Goal: Register for event/course

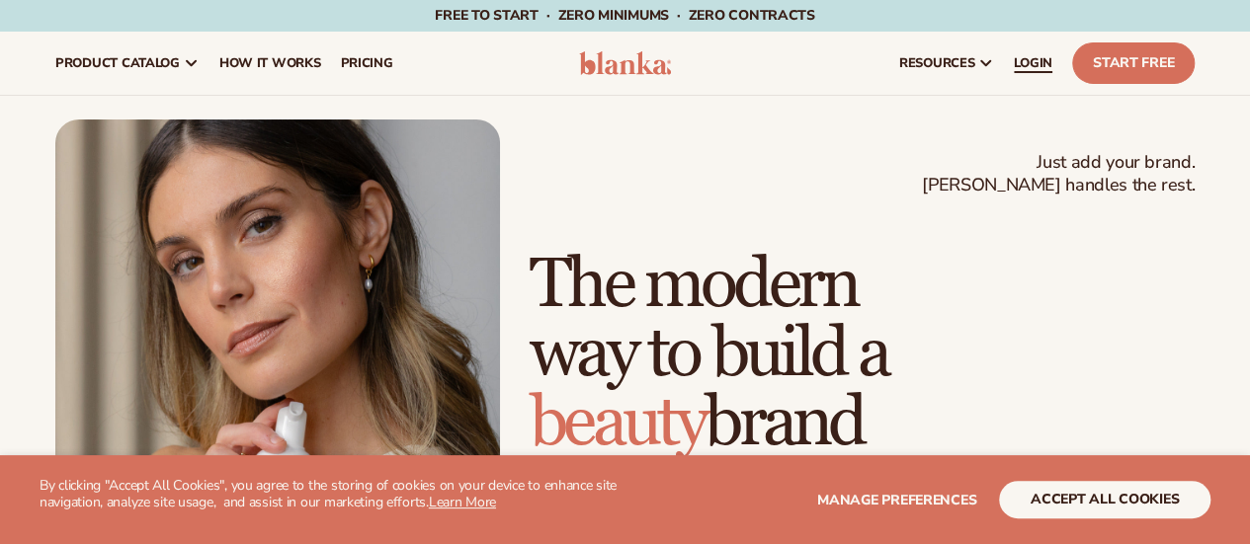
click at [1038, 66] on span "LOGIN" at bounding box center [1033, 63] width 39 height 16
click at [1020, 80] on link "LOGIN" at bounding box center [1033, 63] width 58 height 63
click at [1025, 62] on span "LOGIN" at bounding box center [1033, 63] width 39 height 16
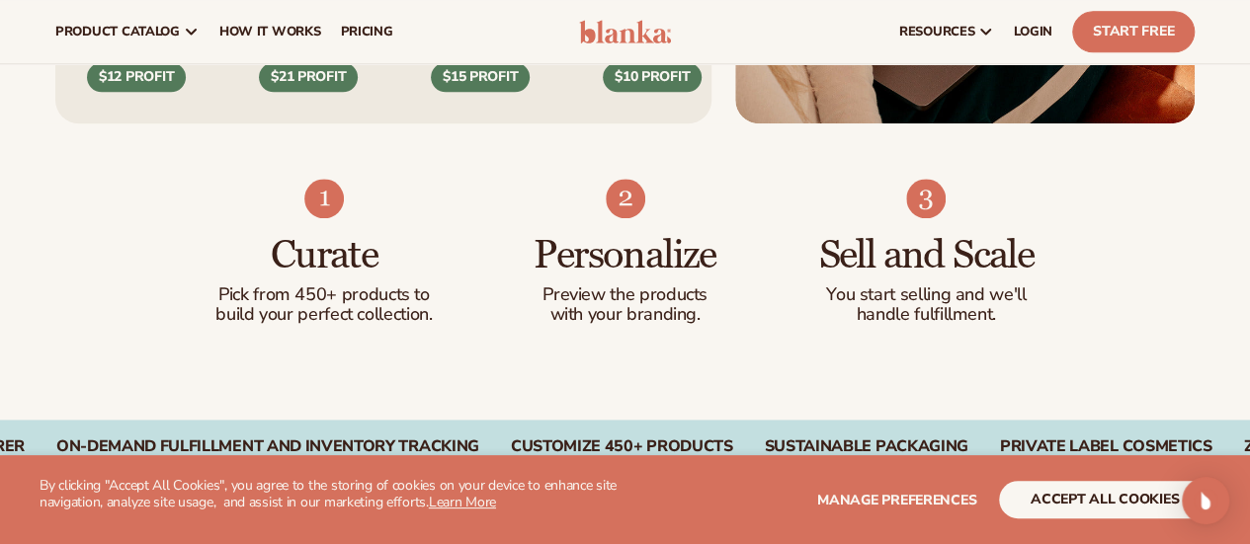
scroll to position [889, 0]
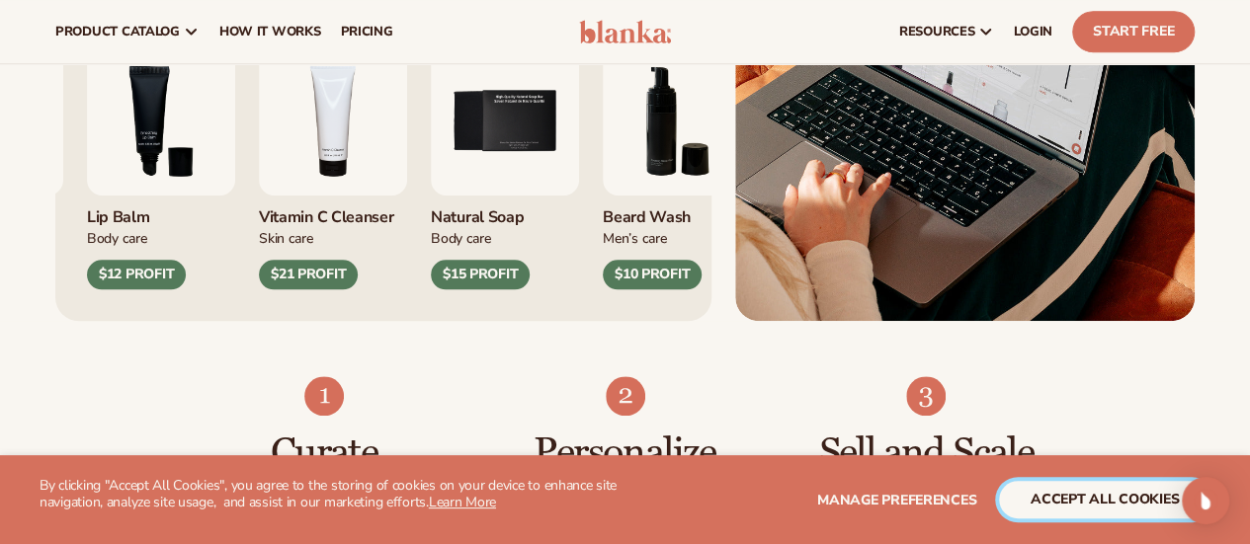
click at [1109, 503] on button "accept all cookies" at bounding box center [1104, 500] width 211 height 38
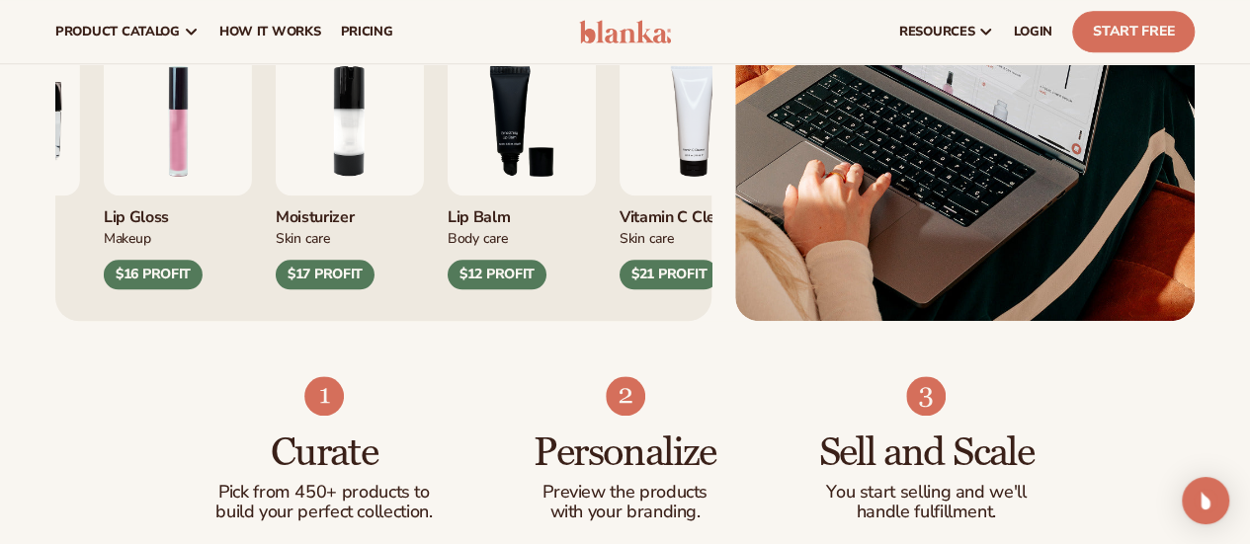
click at [743, 268] on div "Blanka lets you brand and sell private label cosmetics with zero hassle —zero i…" at bounding box center [624, 67] width 1139 height 507
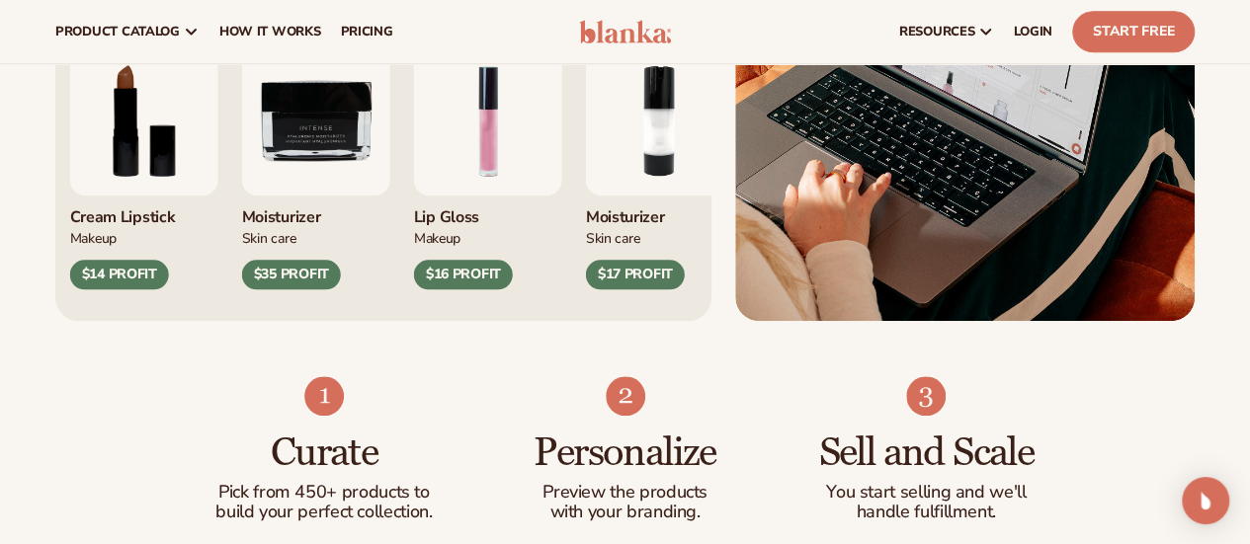
click at [350, 237] on div "Cream Lipstick Makeup $14 PROFIT Moisturizer Skin Care $35 PROFIT" at bounding box center [366, 168] width 593 height 243
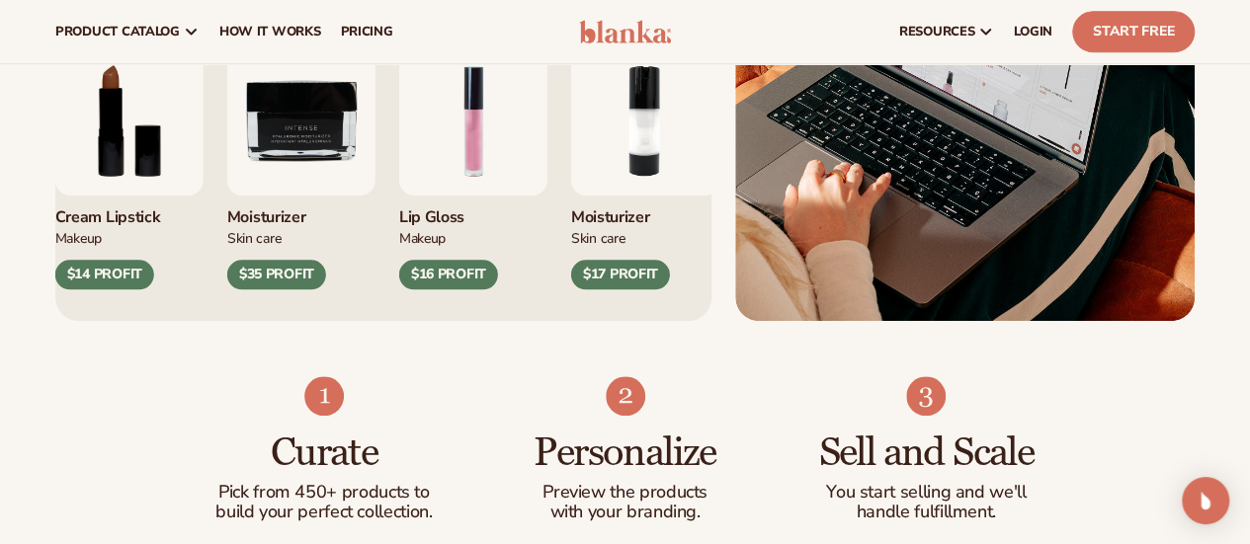
click at [318, 196] on img "9 / 9" at bounding box center [301, 121] width 148 height 148
click at [290, 196] on img "9 / 9" at bounding box center [301, 121] width 148 height 148
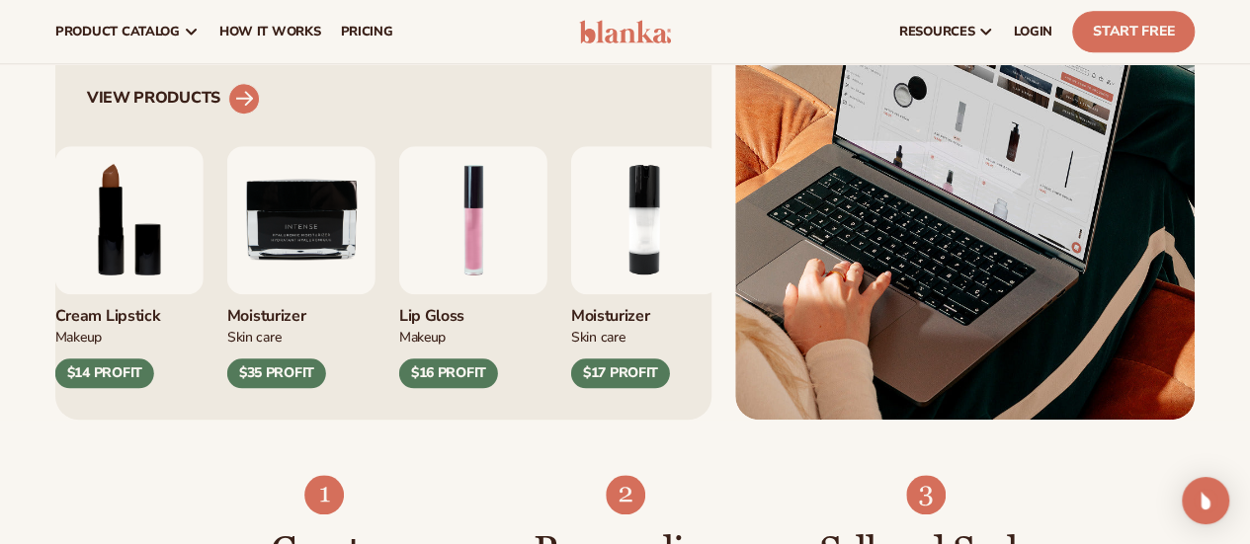
click at [241, 107] on icon at bounding box center [244, 98] width 18 height 18
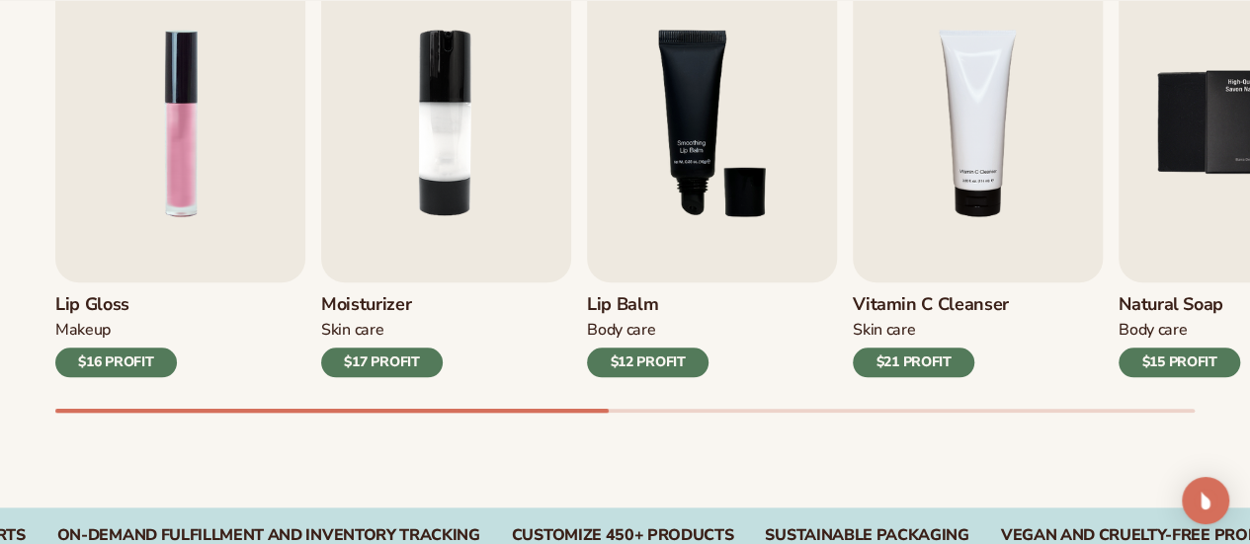
scroll to position [763, 0]
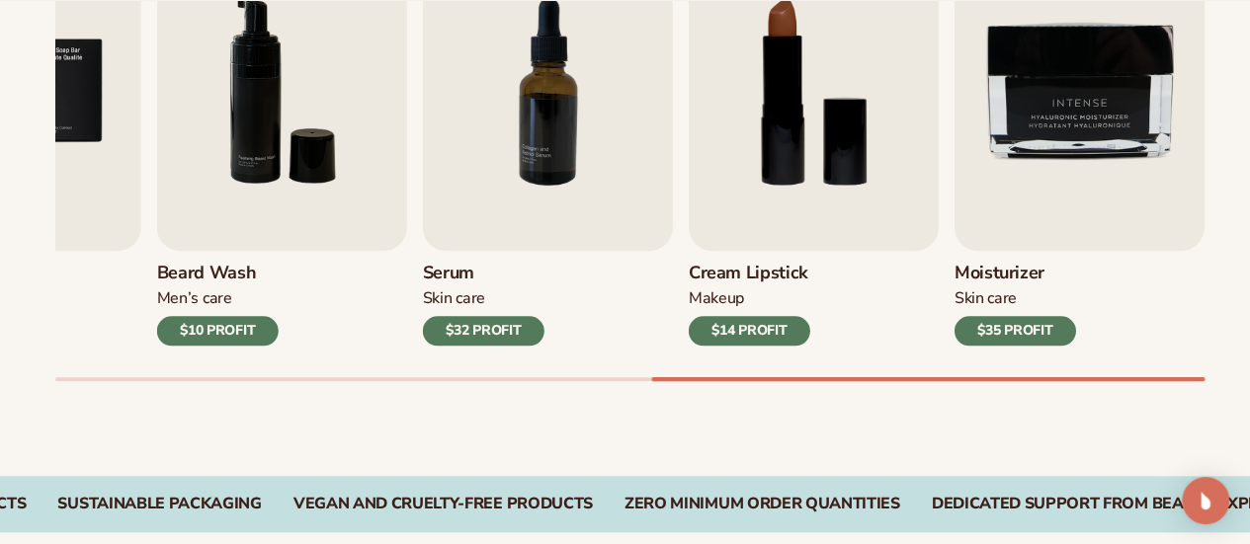
click at [1142, 377] on div at bounding box center [927, 379] width 553 height 4
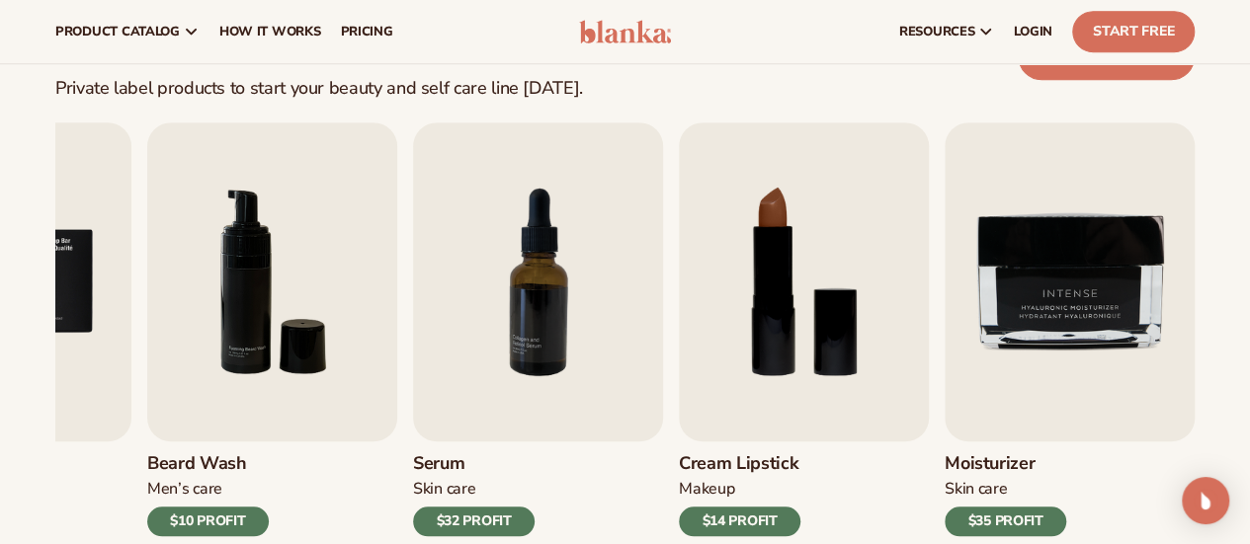
scroll to position [565, 0]
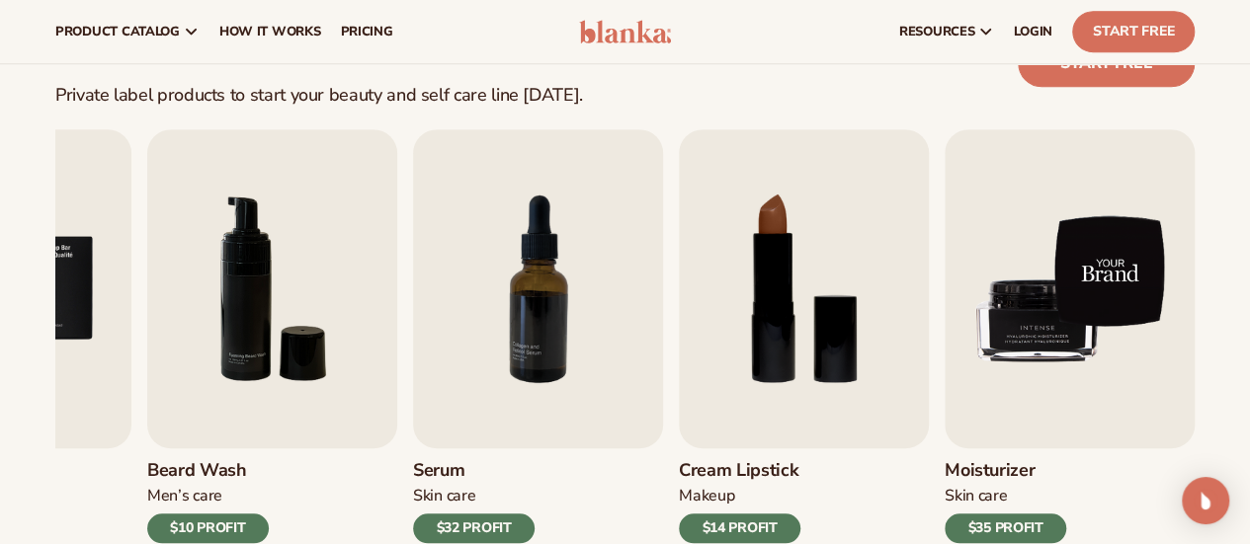
click at [1084, 345] on img "9 / 9" at bounding box center [1069, 288] width 250 height 319
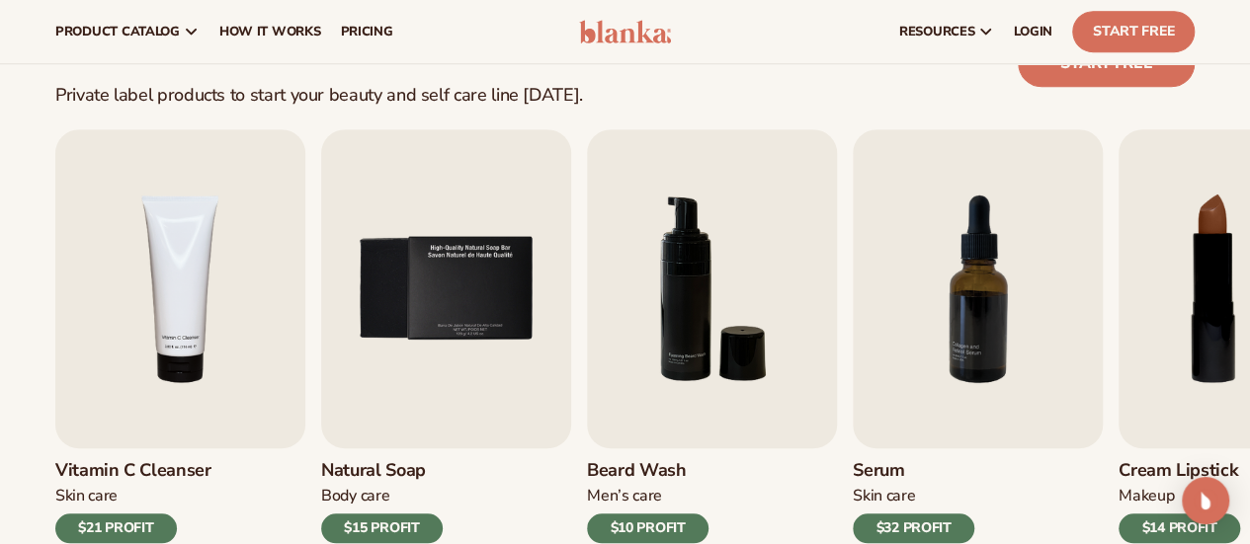
click at [648, 106] on div "Best sellers Private label products to start your beauty and self care line tod…" at bounding box center [625, 319] width 1250 height 708
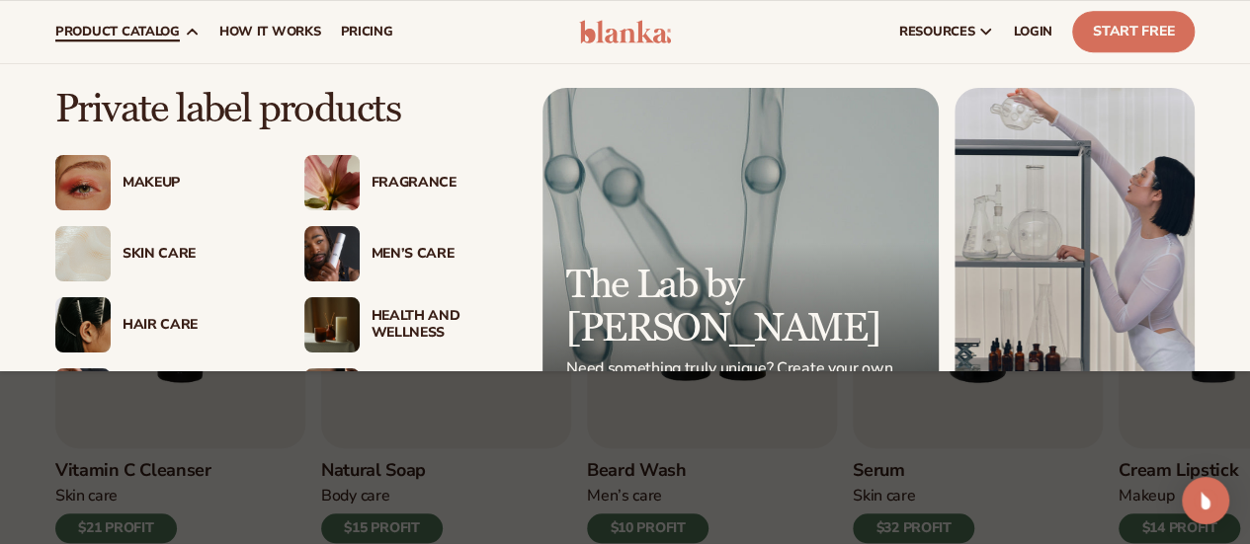
click at [173, 29] on span "product catalog" at bounding box center [117, 32] width 124 height 16
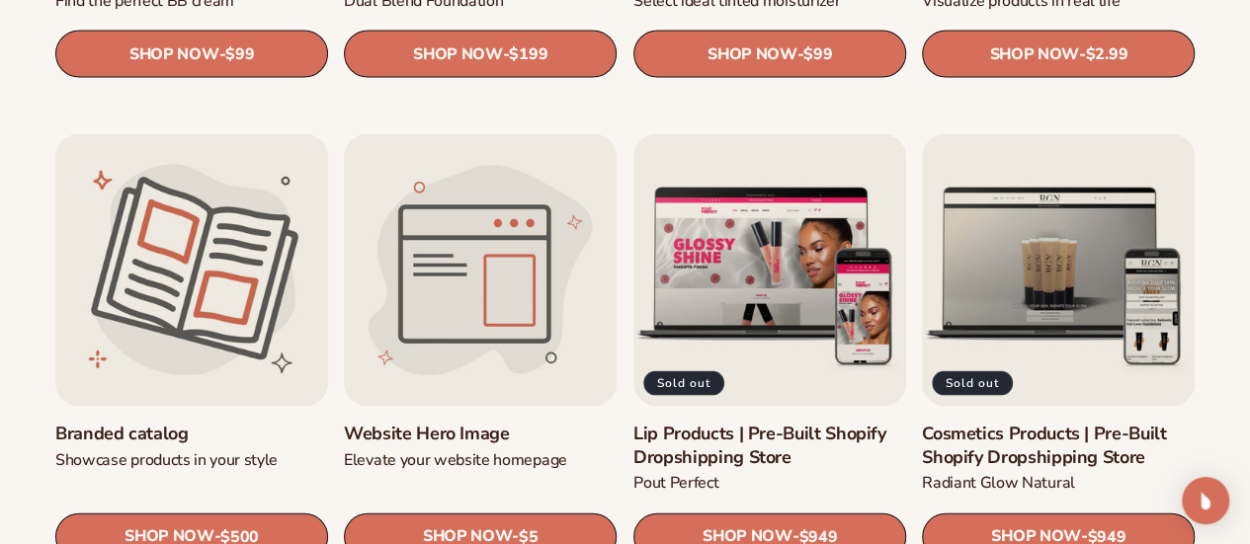
scroll to position [1976, 0]
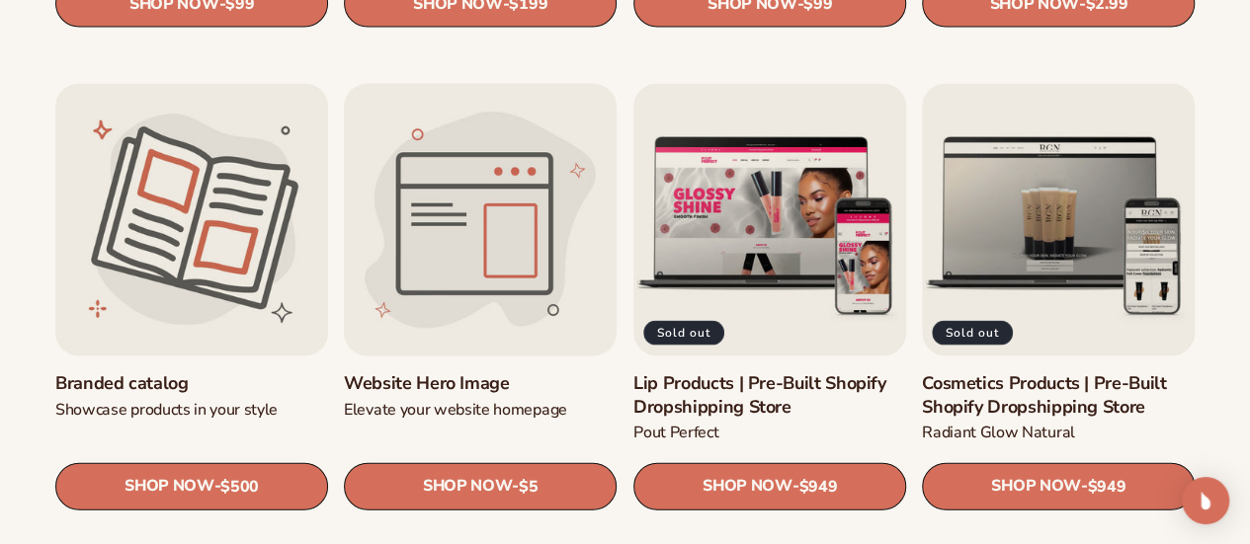
click at [405, 372] on link "Website Hero Image" at bounding box center [480, 383] width 273 height 23
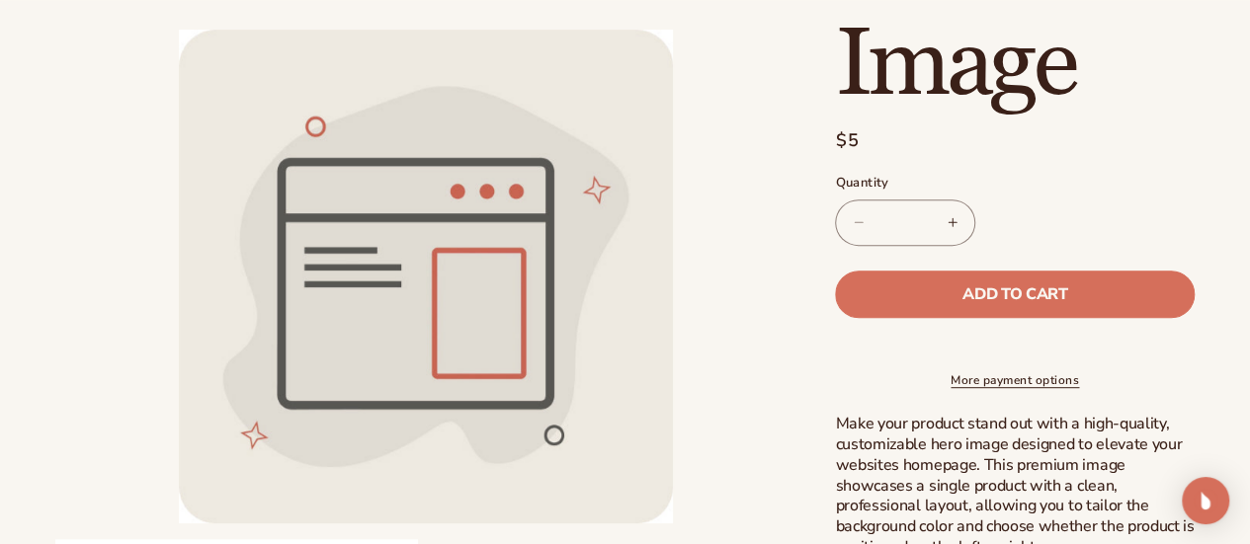
scroll to position [494, 0]
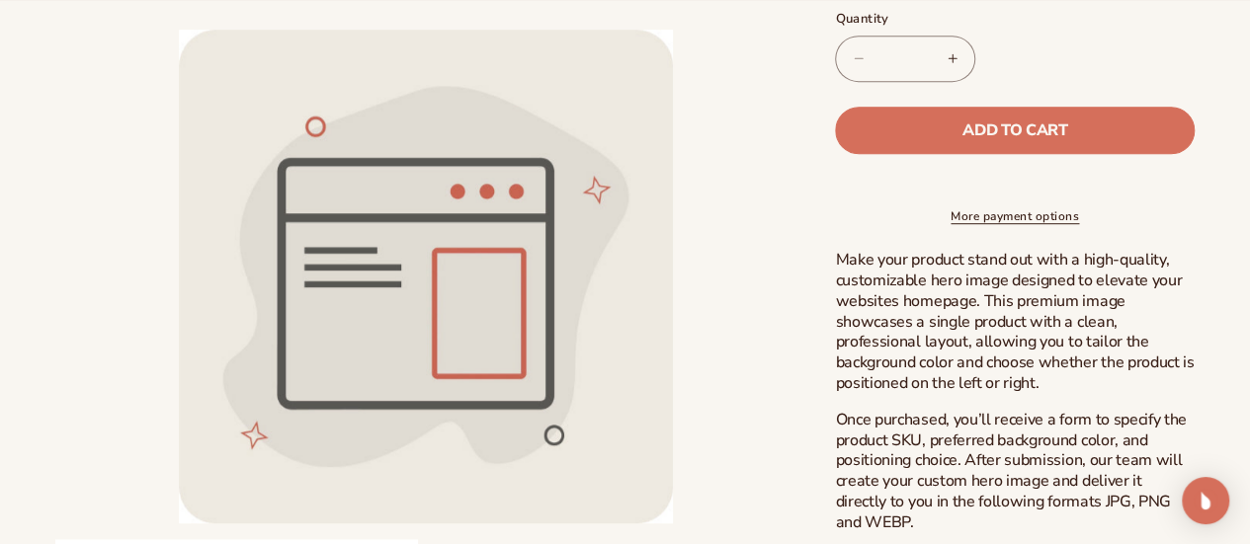
click at [741, 261] on li "Open media 1 in modal" at bounding box center [425, 277] width 740 height 494
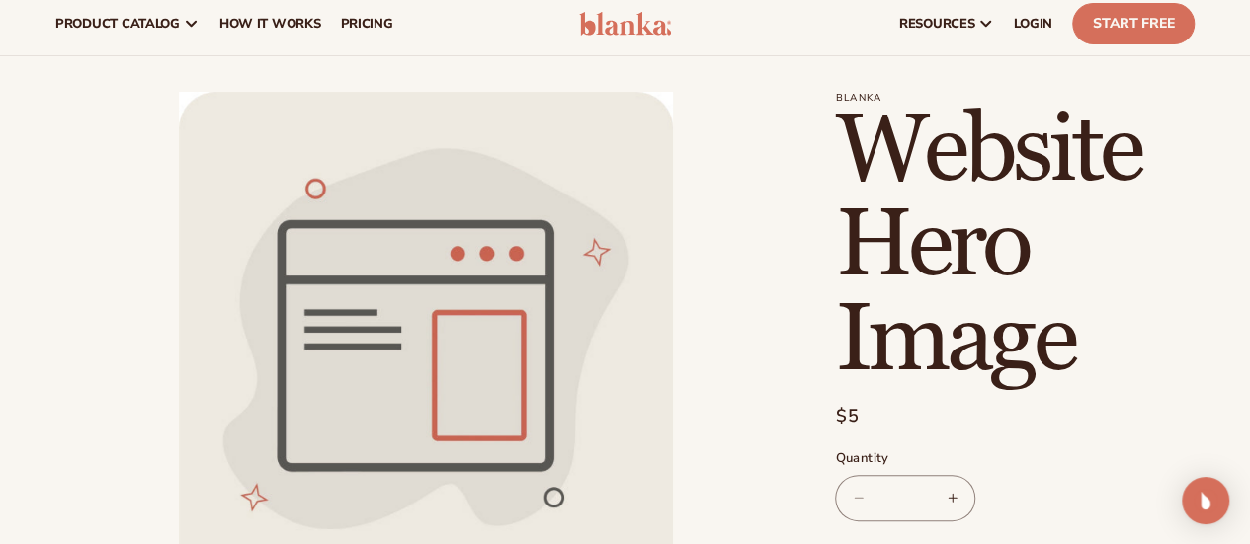
scroll to position [0, 0]
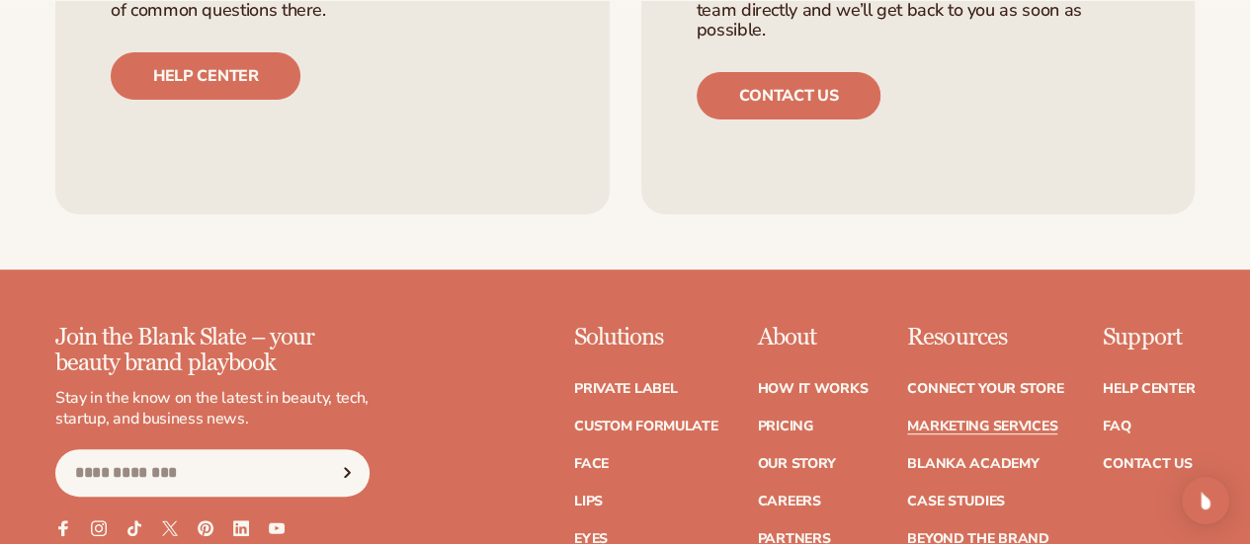
scroll to position [4149, 0]
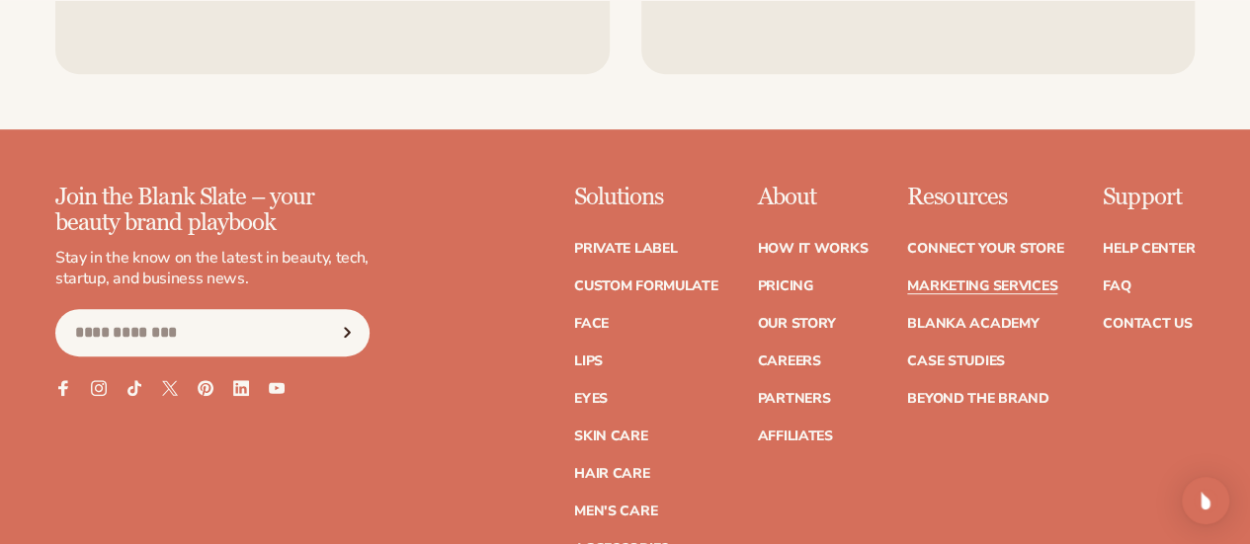
click at [1091, 487] on div "Join the Blank Slate – your beauty brand playbook Stay in the know on the lates…" at bounding box center [624, 370] width 1139 height 371
click at [915, 319] on link "Blanka Academy" at bounding box center [972, 324] width 131 height 14
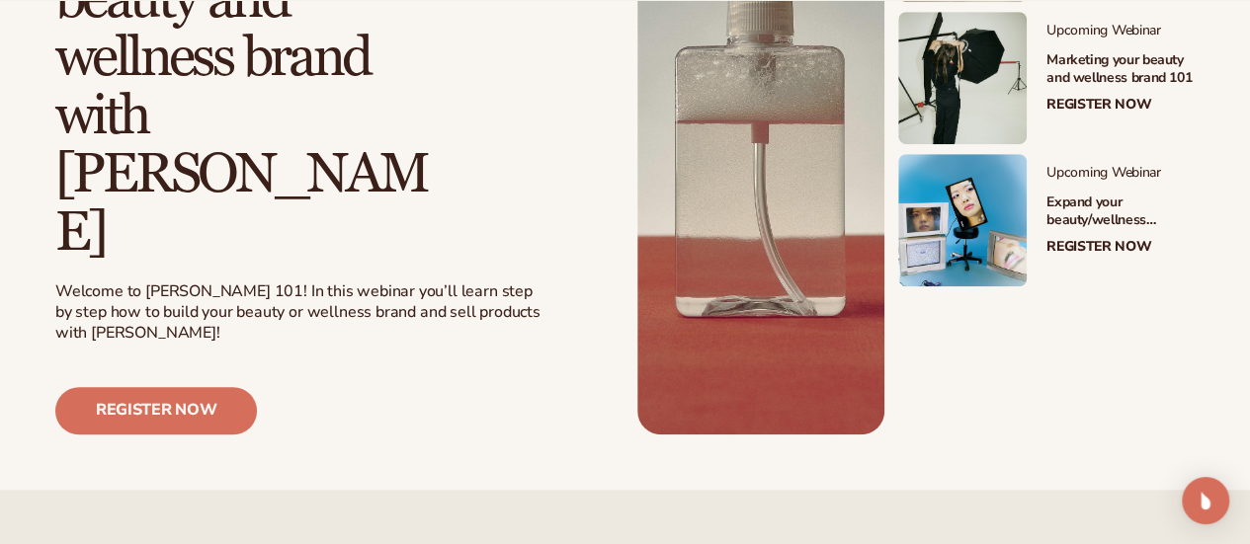
scroll to position [692, 0]
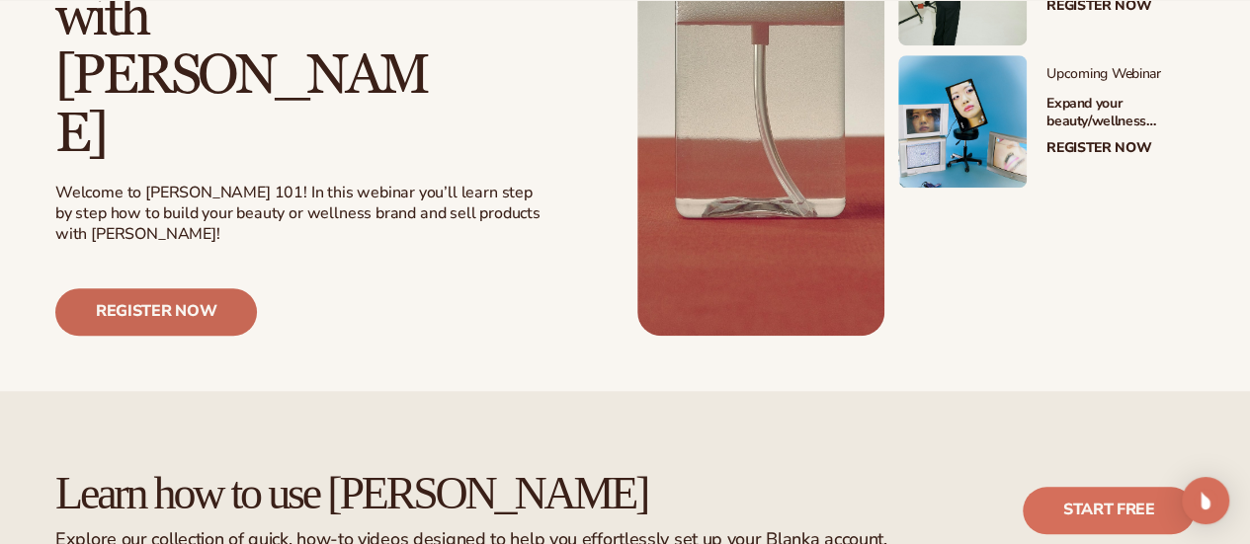
click at [162, 336] on link "Register now" at bounding box center [156, 311] width 202 height 47
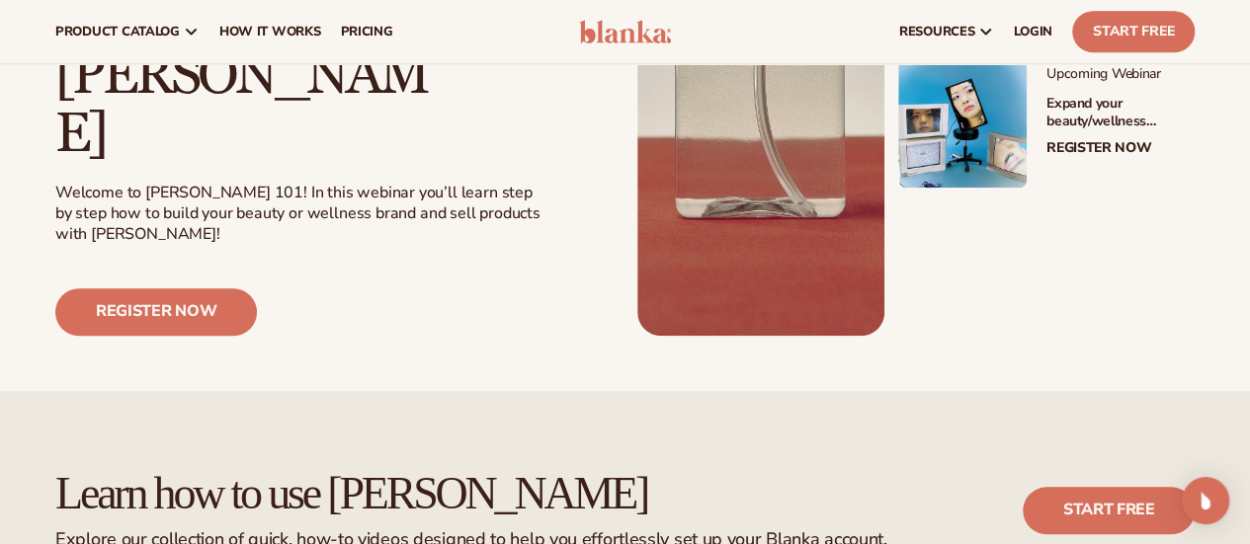
scroll to position [0, 0]
